Goal: Find specific page/section: Find specific page/section

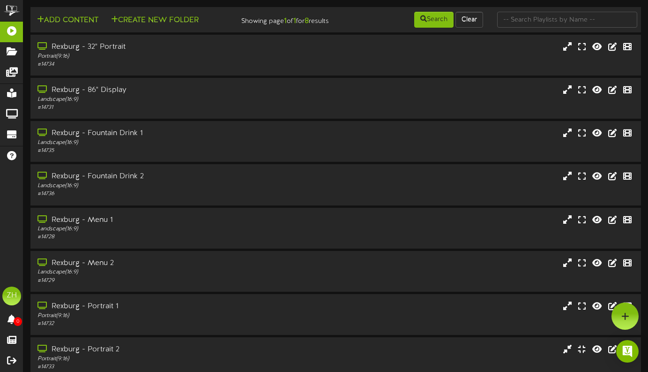
scroll to position [585, 0]
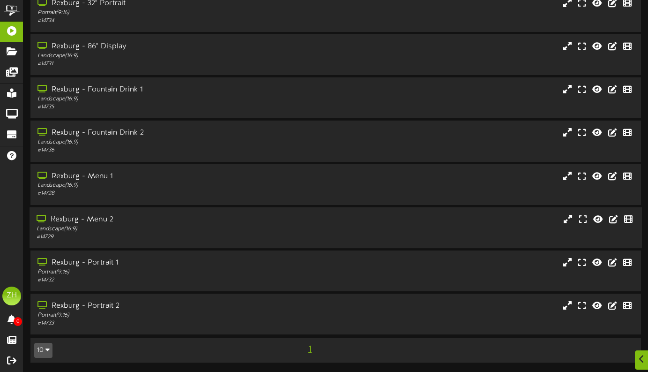
scroll to position [51, 0]
click at [326, 272] on div "Rexburg - Portrait 1 Portrait ( 9:16 ) # 14732" at bounding box center [336, 270] width 613 height 27
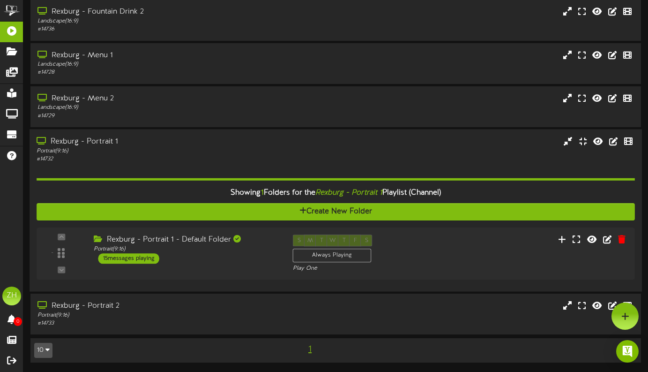
scroll to position [172, 0]
click at [144, 257] on div "15 messages playing" at bounding box center [127, 258] width 62 height 10
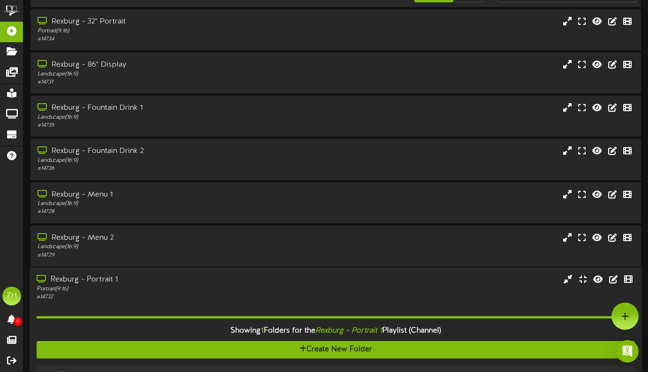
scroll to position [0, 0]
